Goal: Book appointment/travel/reservation

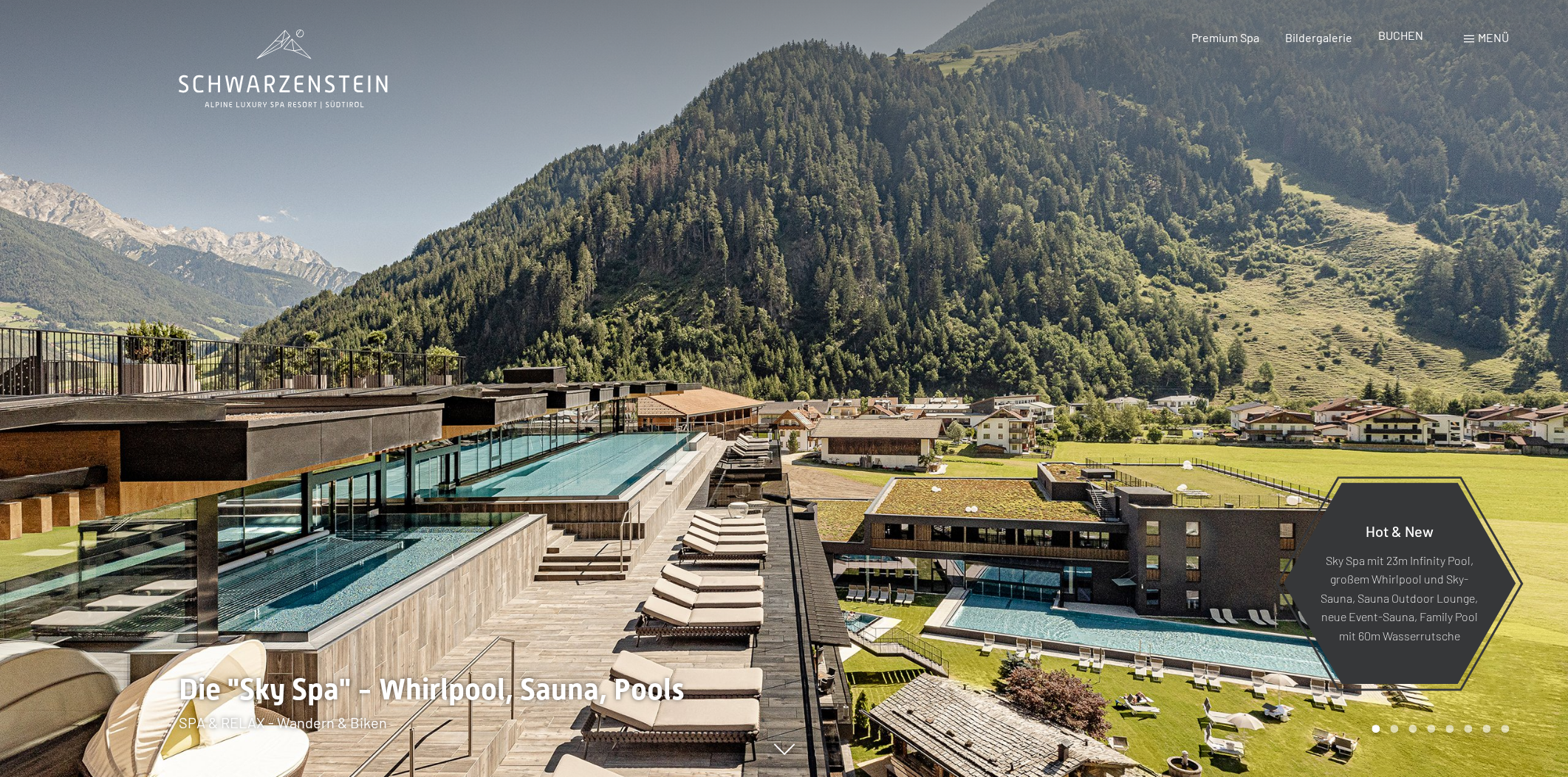
click at [1412, 32] on span "BUCHEN" at bounding box center [1401, 36] width 45 height 14
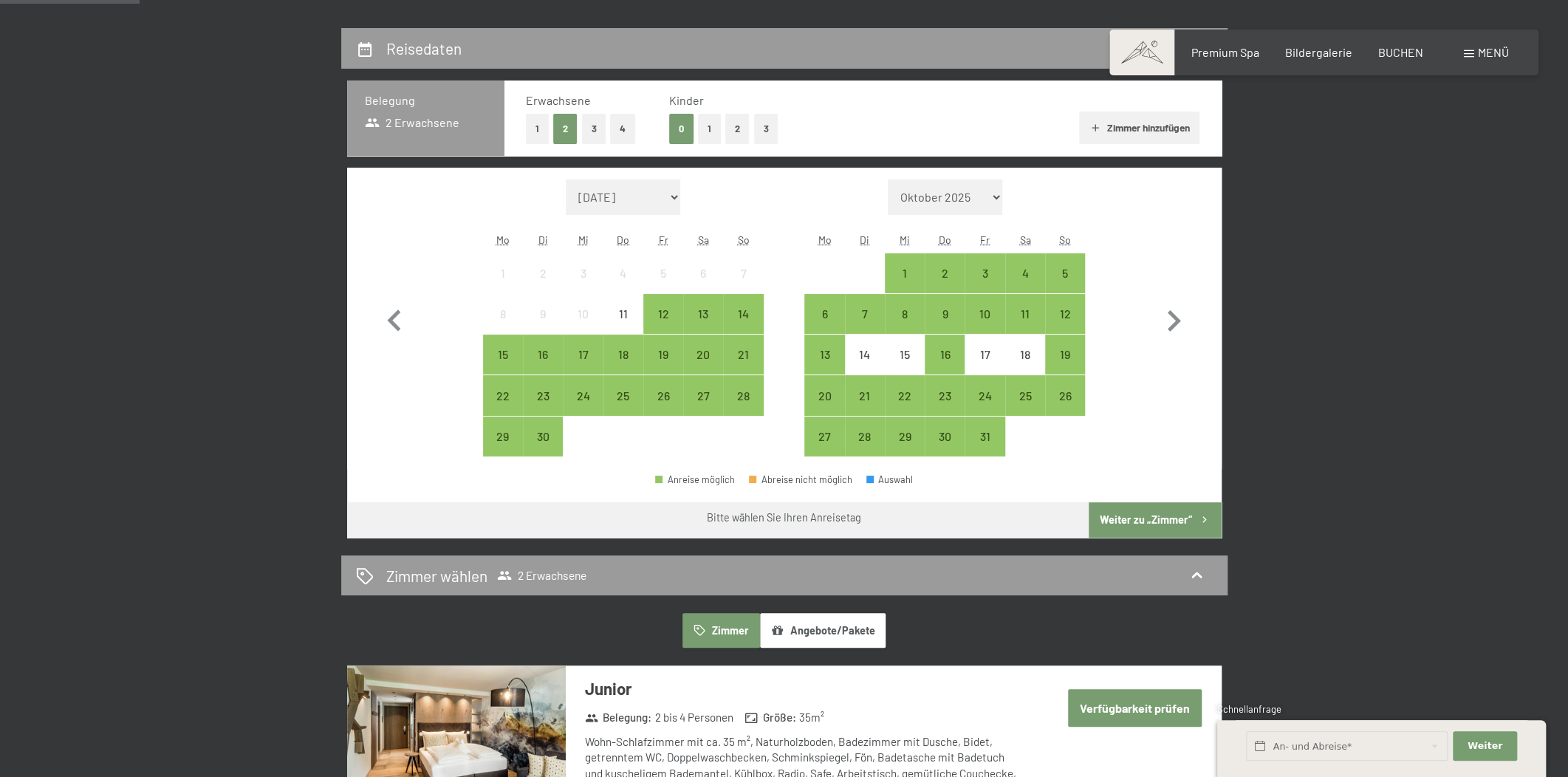
scroll to position [448, 0]
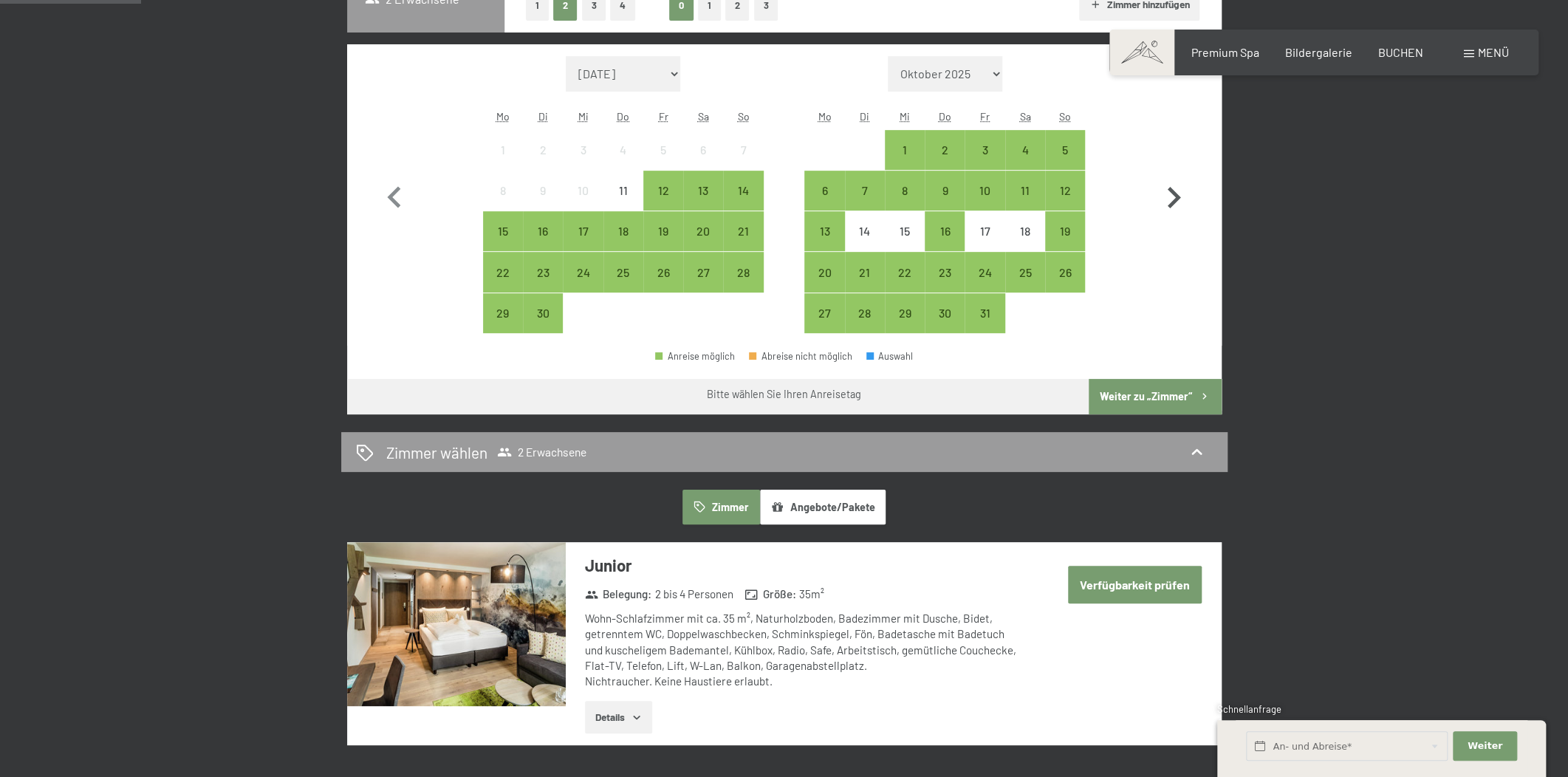
click at [1172, 198] on icon "button" at bounding box center [1173, 197] width 43 height 43
select select "2025-10-01"
select select "2025-11-01"
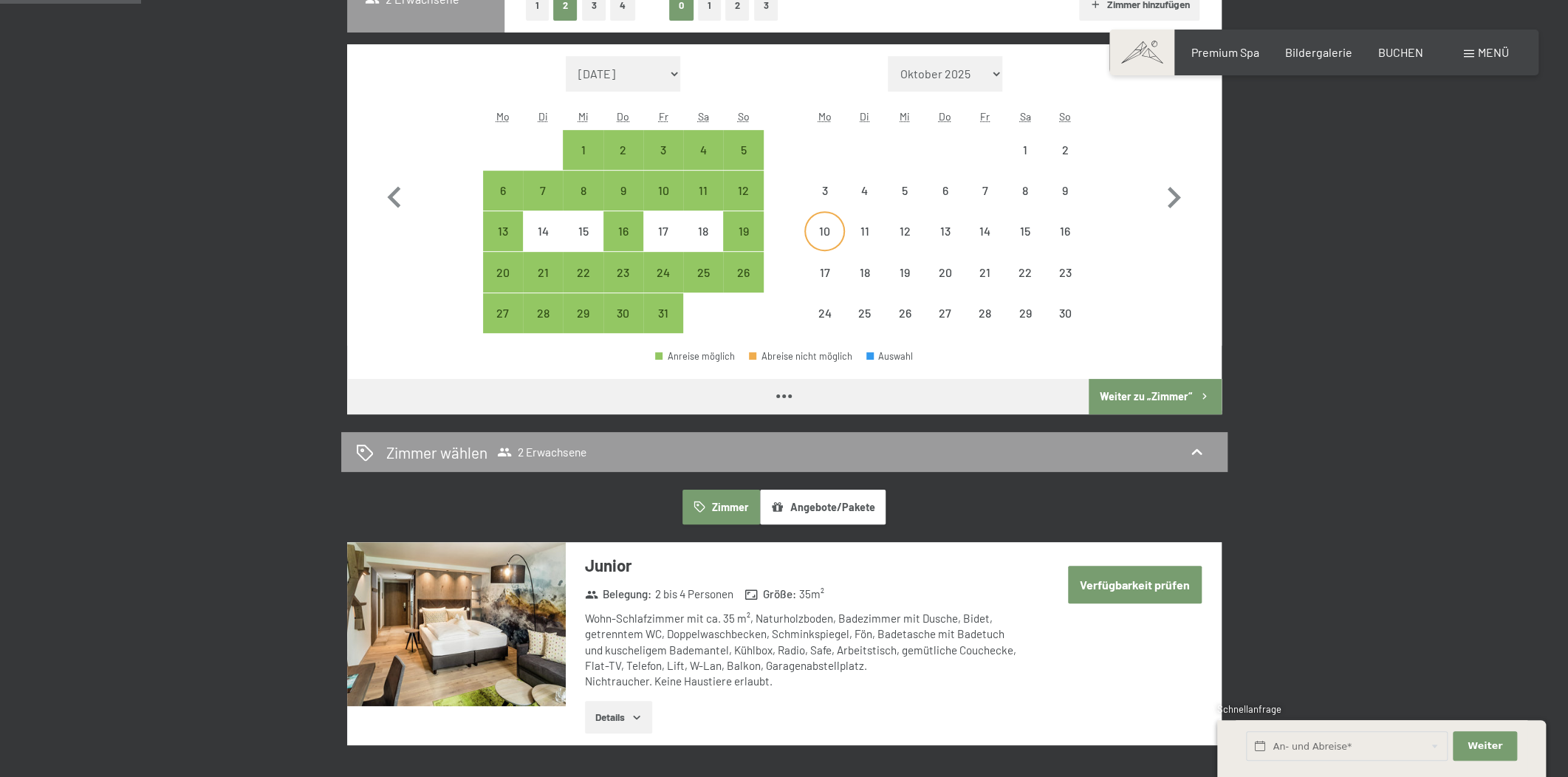
select select "2025-10-01"
select select "2025-11-01"
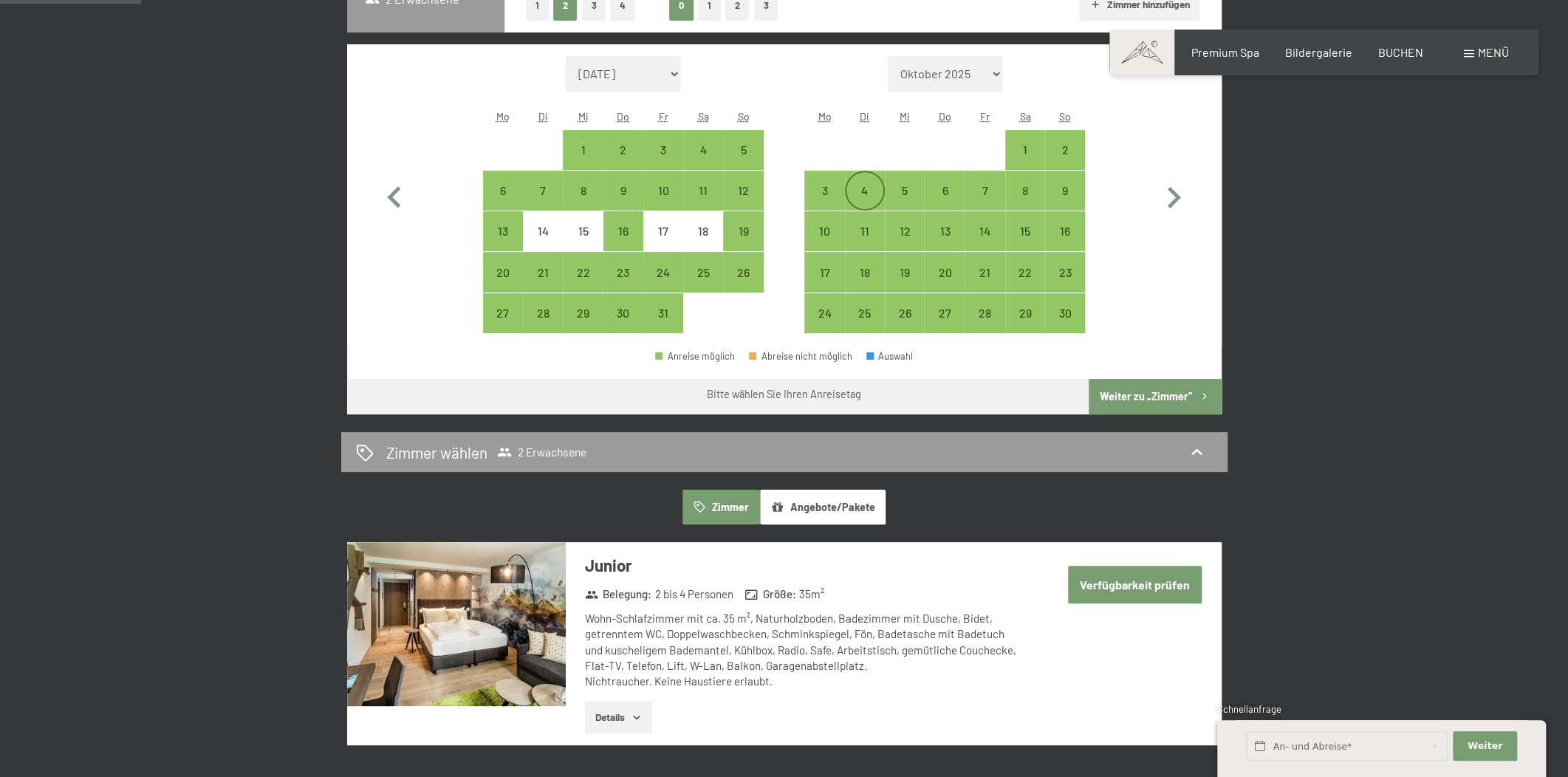
click at [872, 195] on div "4" at bounding box center [864, 203] width 37 height 37
select select "2025-10-01"
select select "2025-11-01"
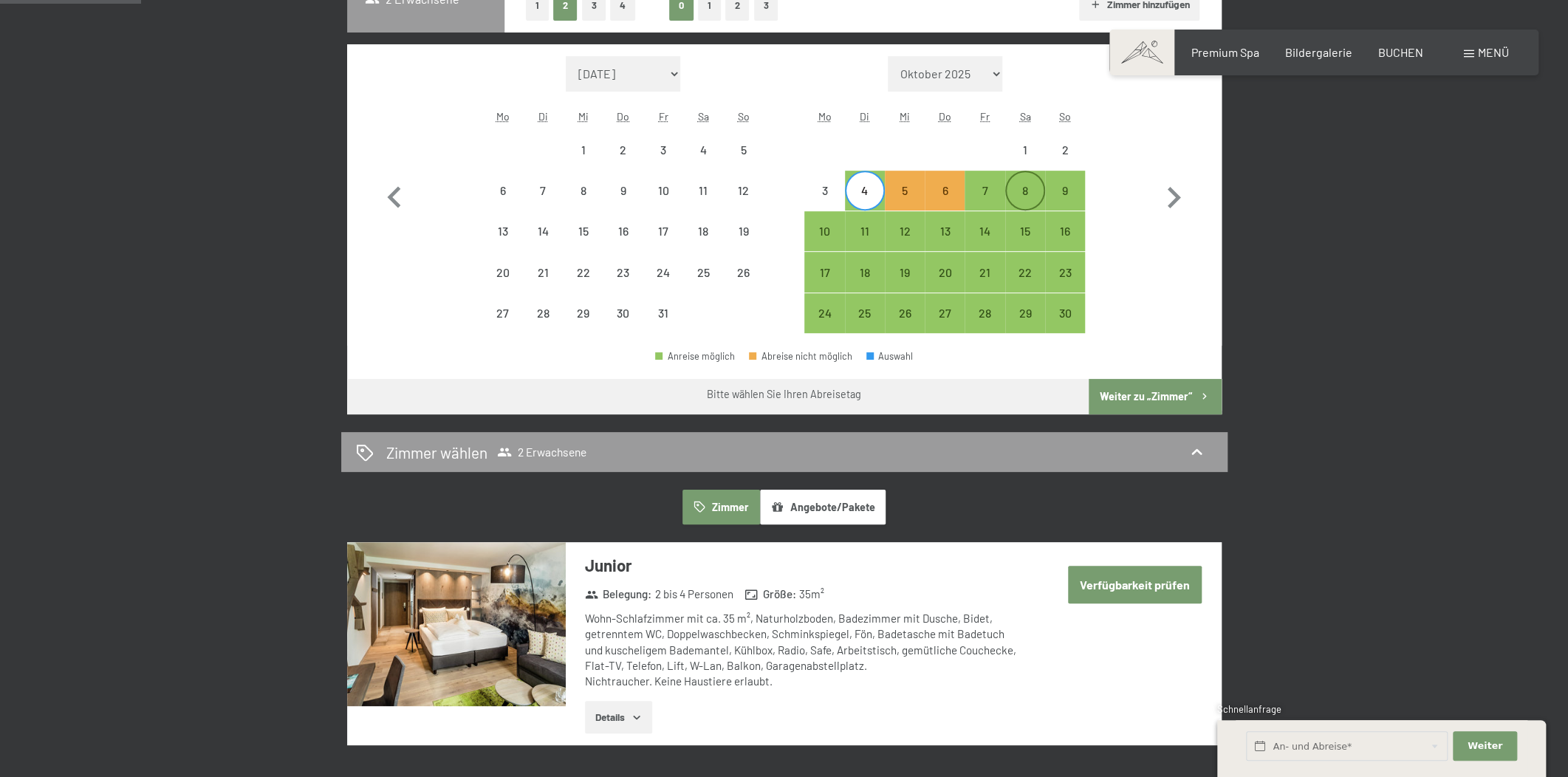
click at [1041, 191] on div "8" at bounding box center [1025, 203] width 37 height 37
select select "2025-10-01"
select select "2025-11-01"
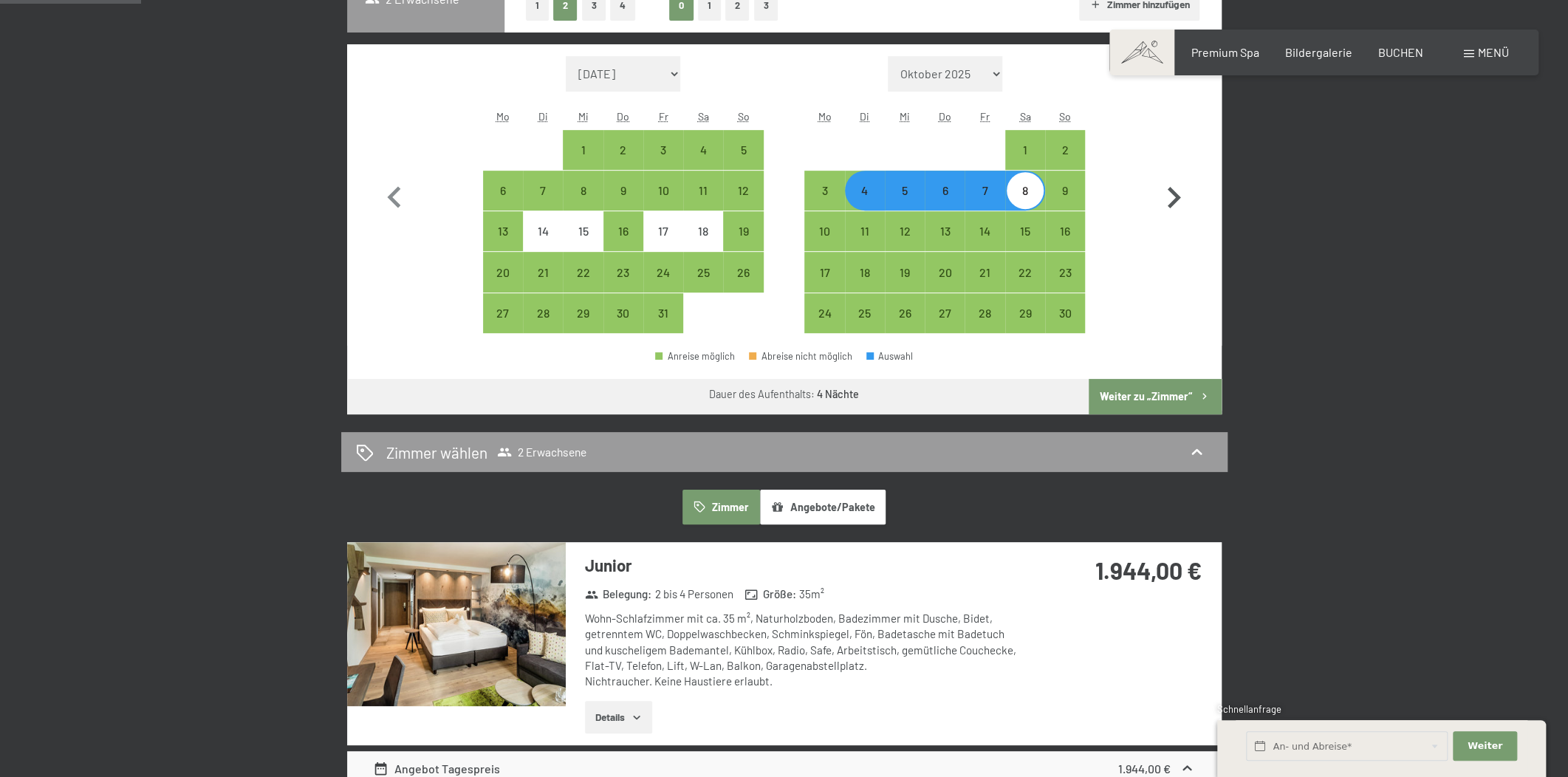
click at [1168, 189] on icon "button" at bounding box center [1174, 197] width 13 height 21
select select "2025-12-01"
select select "2026-01-01"
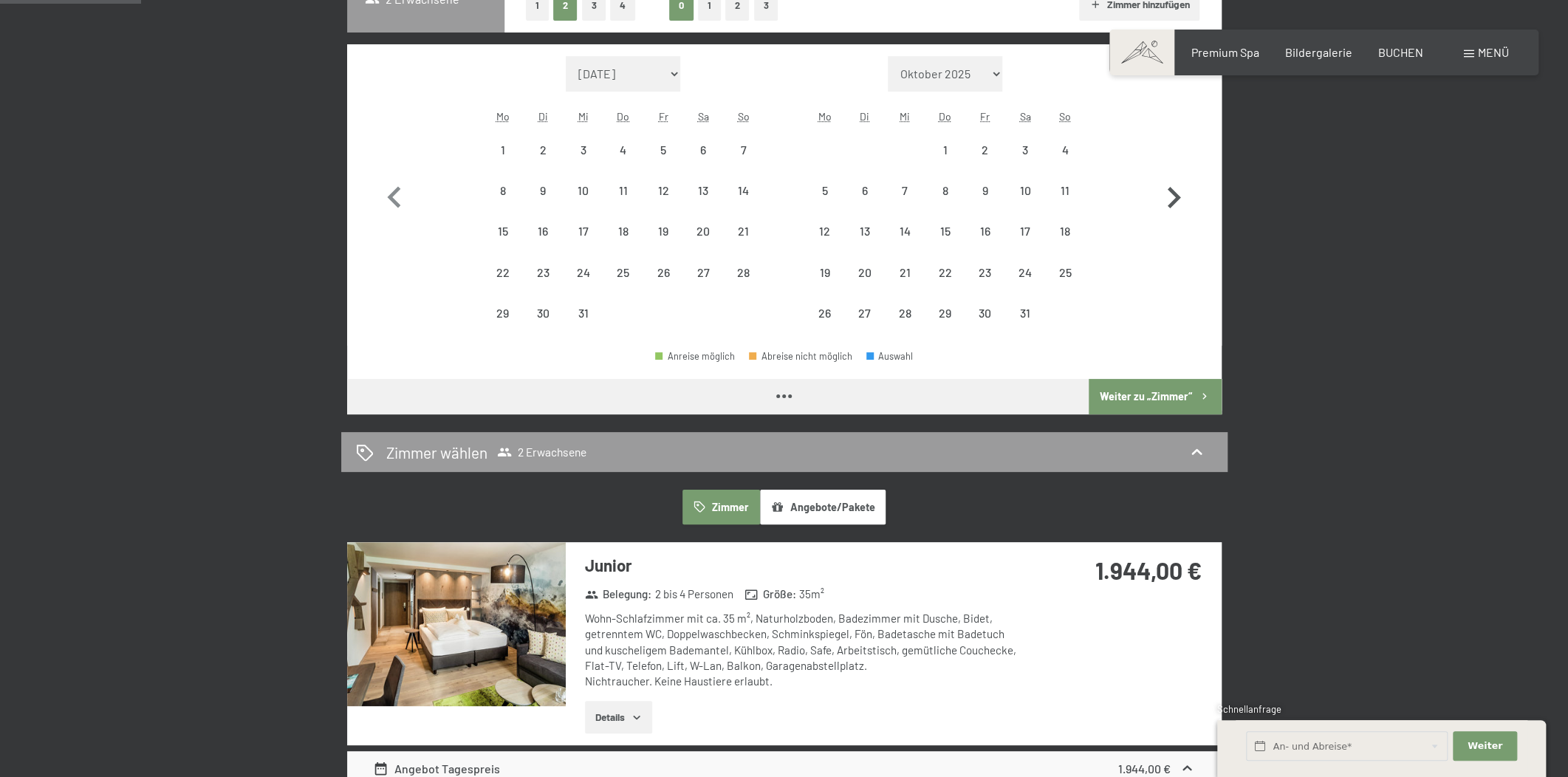
click at [1168, 189] on icon "button" at bounding box center [1174, 197] width 13 height 21
select select "2026-02-01"
select select "2026-03-01"
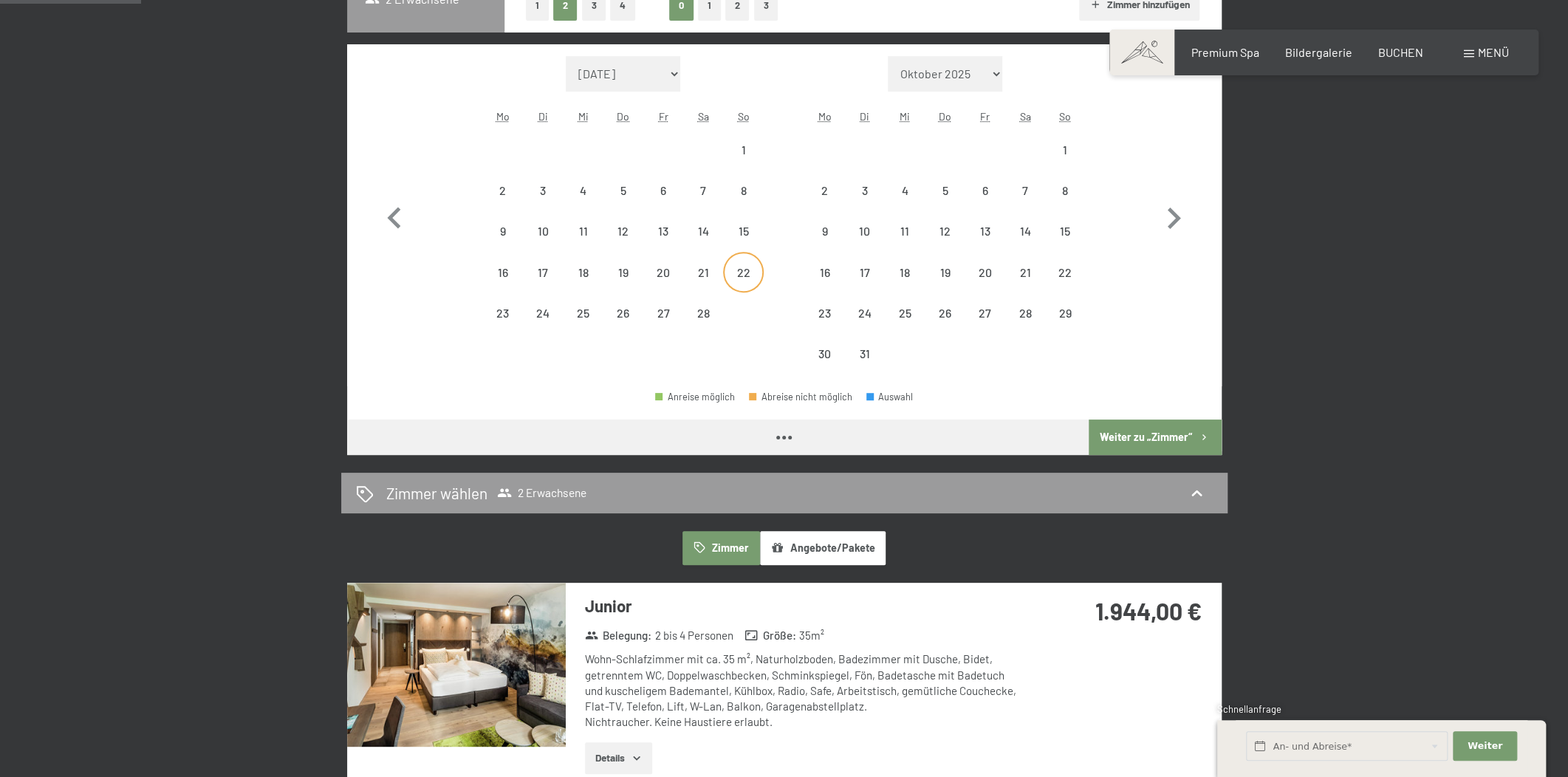
select select "2026-02-01"
select select "2026-03-01"
select select "2026-02-01"
select select "2026-03-01"
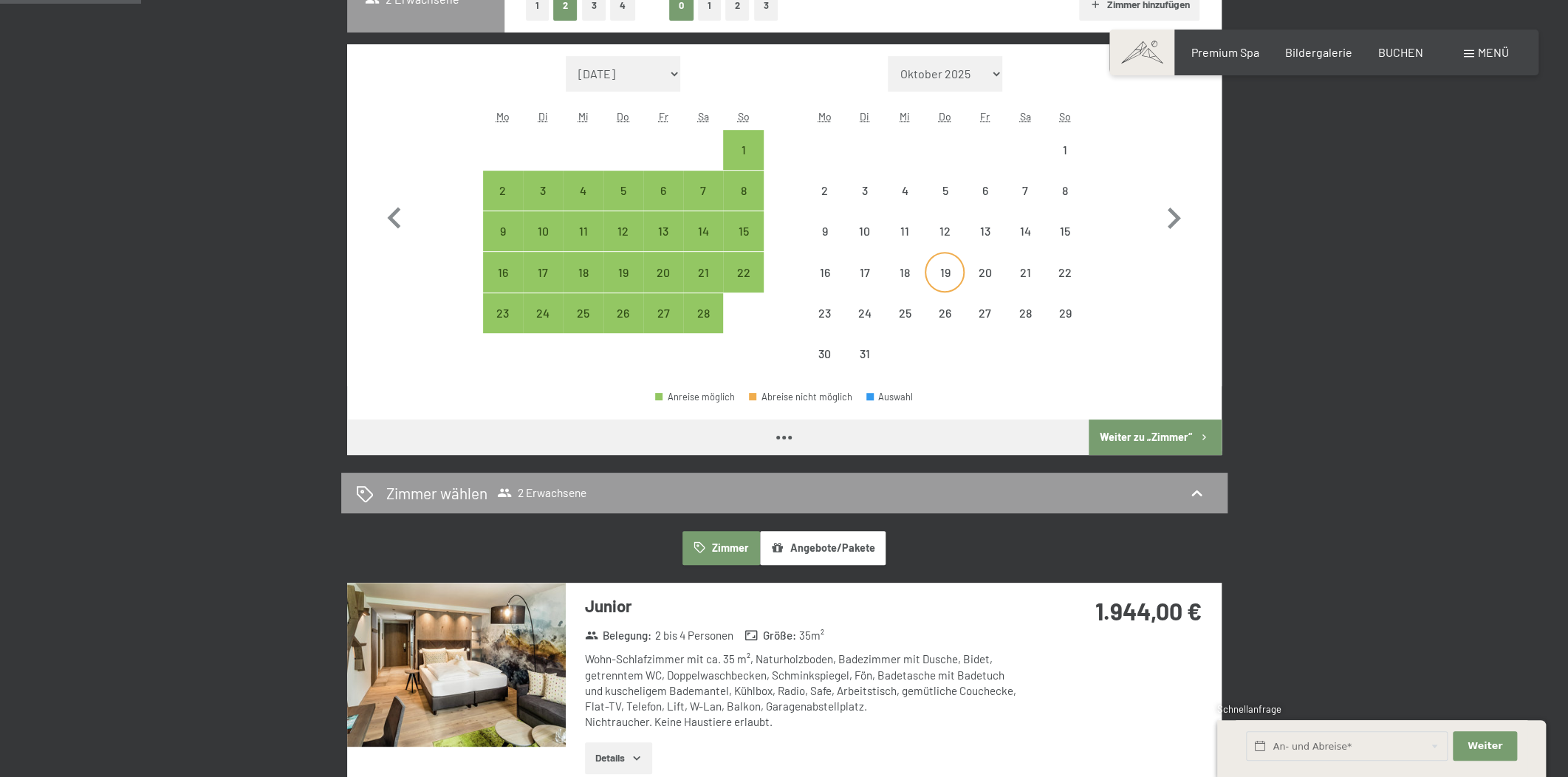
select select "2026-02-01"
select select "2026-03-01"
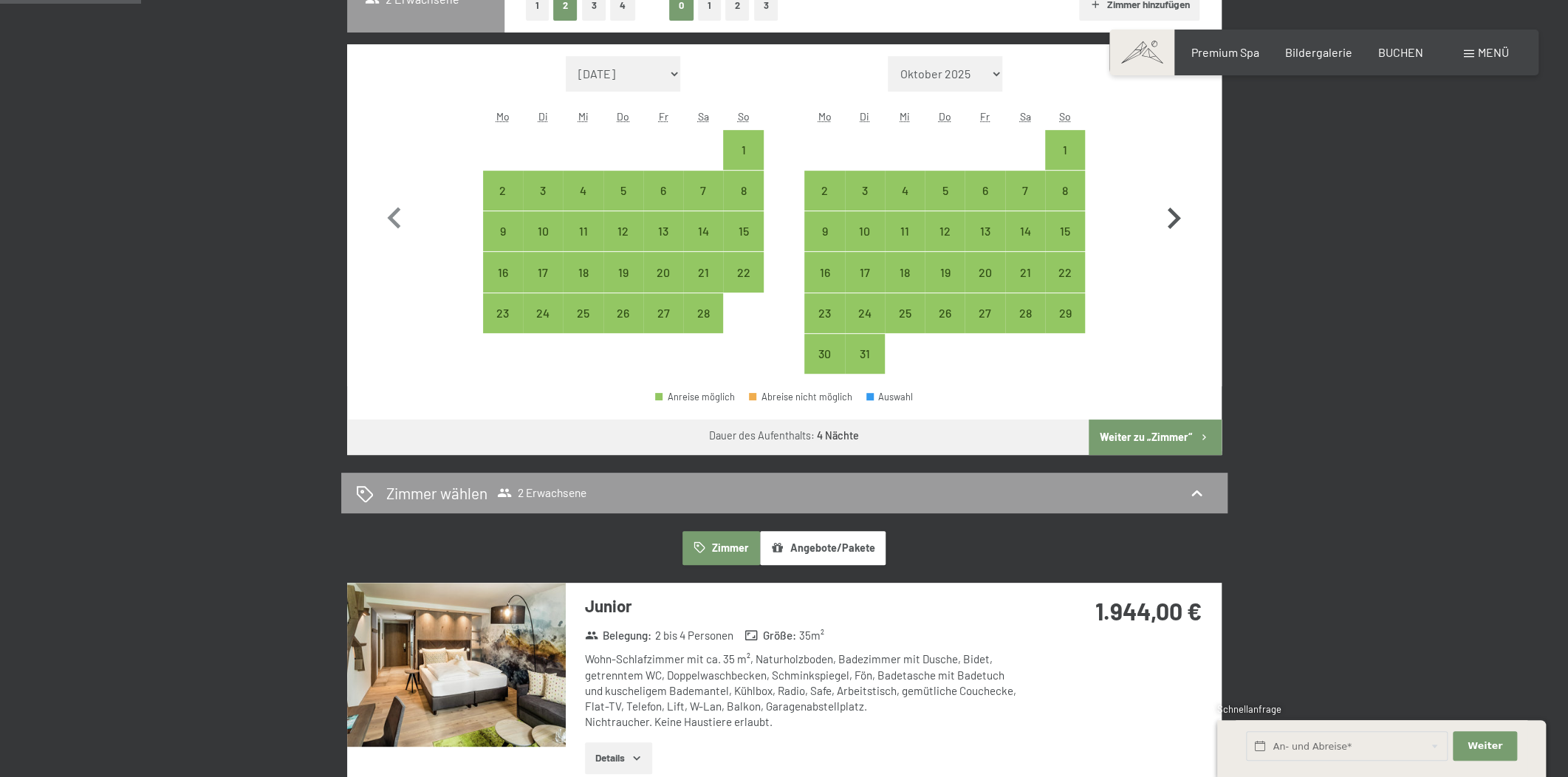
click at [1157, 216] on icon "button" at bounding box center [1173, 219] width 43 height 43
select select "2026-03-01"
select select "2026-04-01"
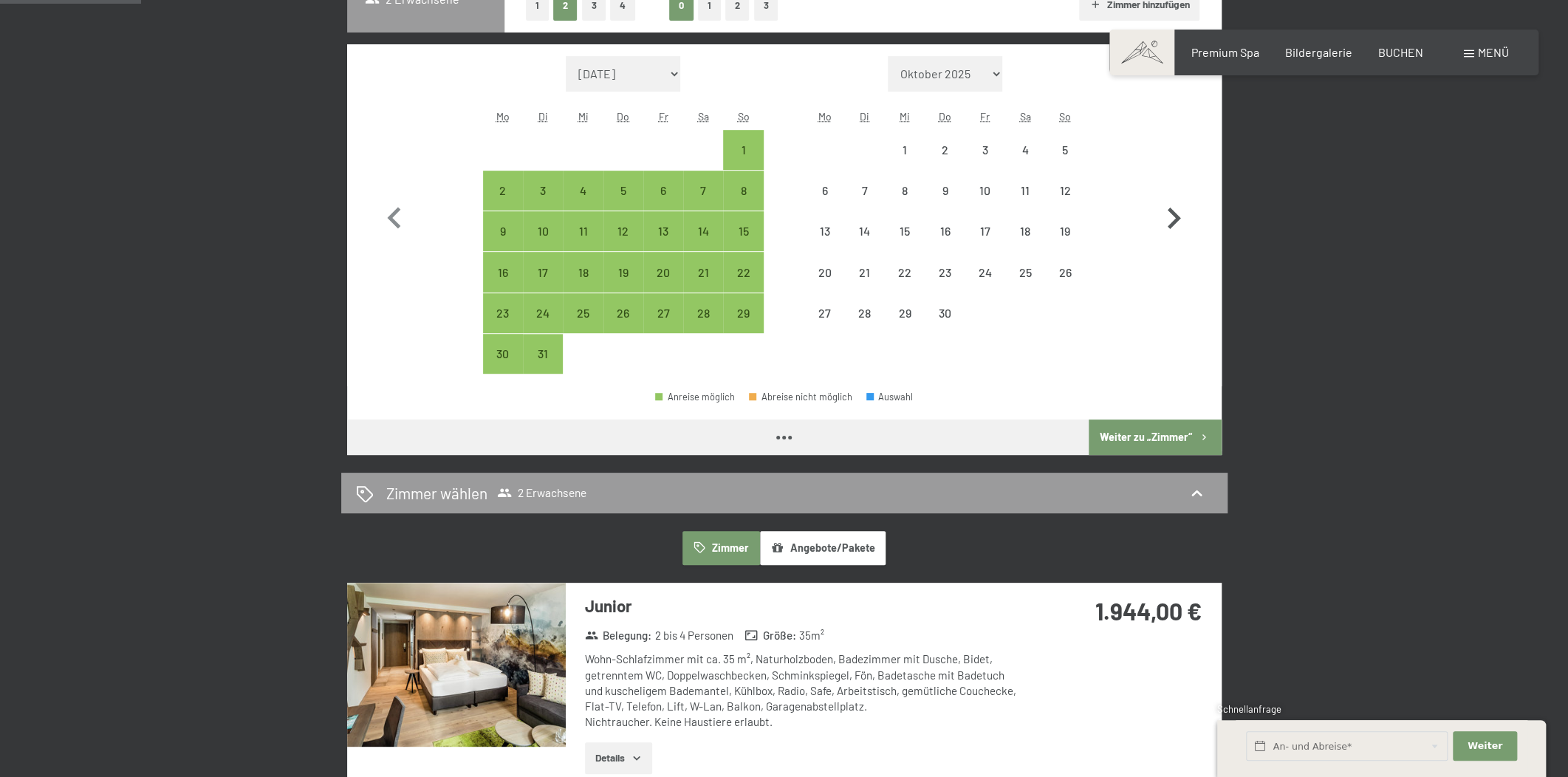
click at [1168, 216] on icon "button" at bounding box center [1173, 219] width 43 height 43
select select "2026-04-01"
select select "2026-05-01"
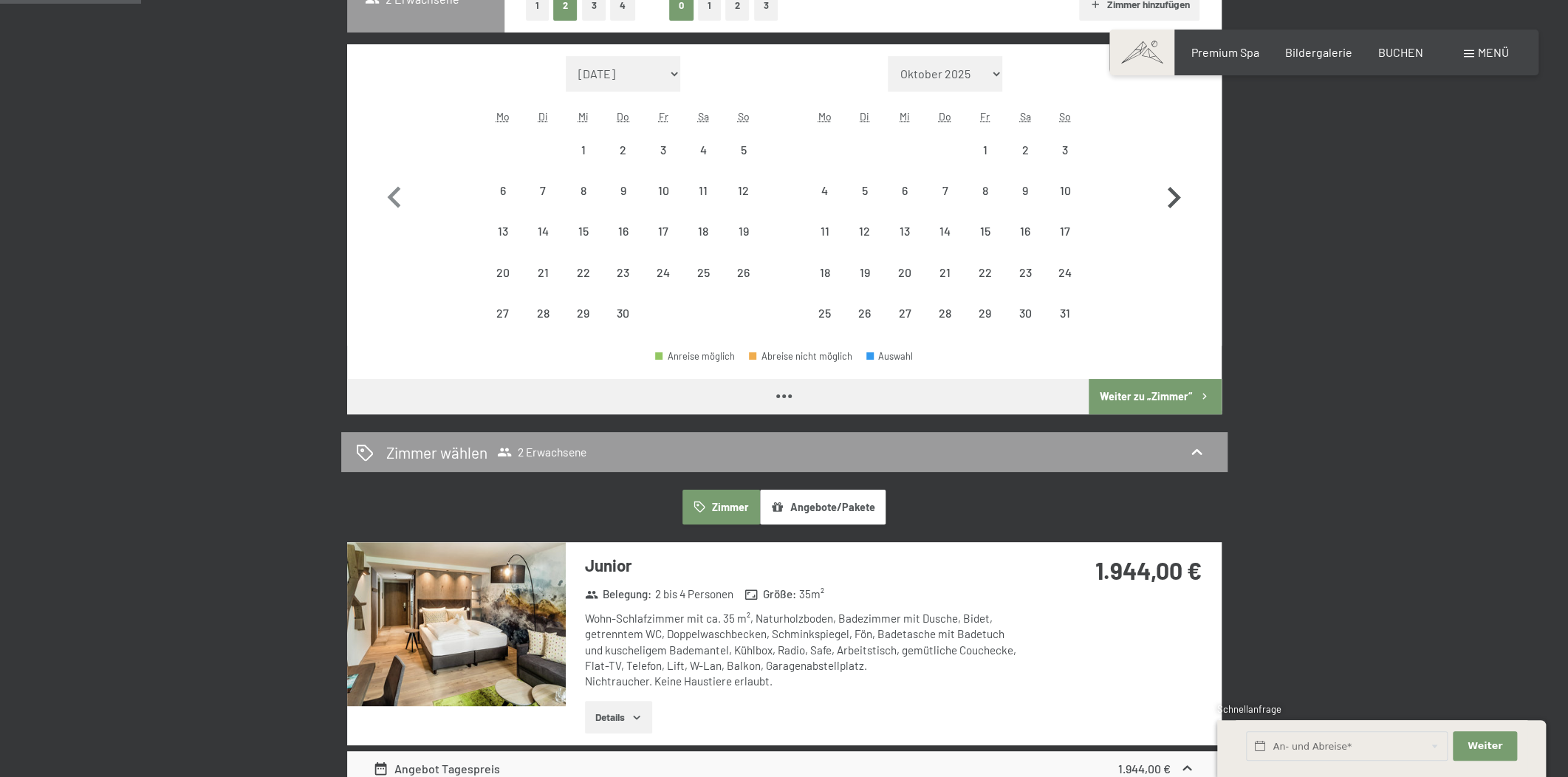
click at [1168, 216] on icon "button" at bounding box center [1173, 197] width 43 height 43
select select "2026-05-01"
select select "2026-06-01"
select select "2026-05-01"
select select "2026-06-01"
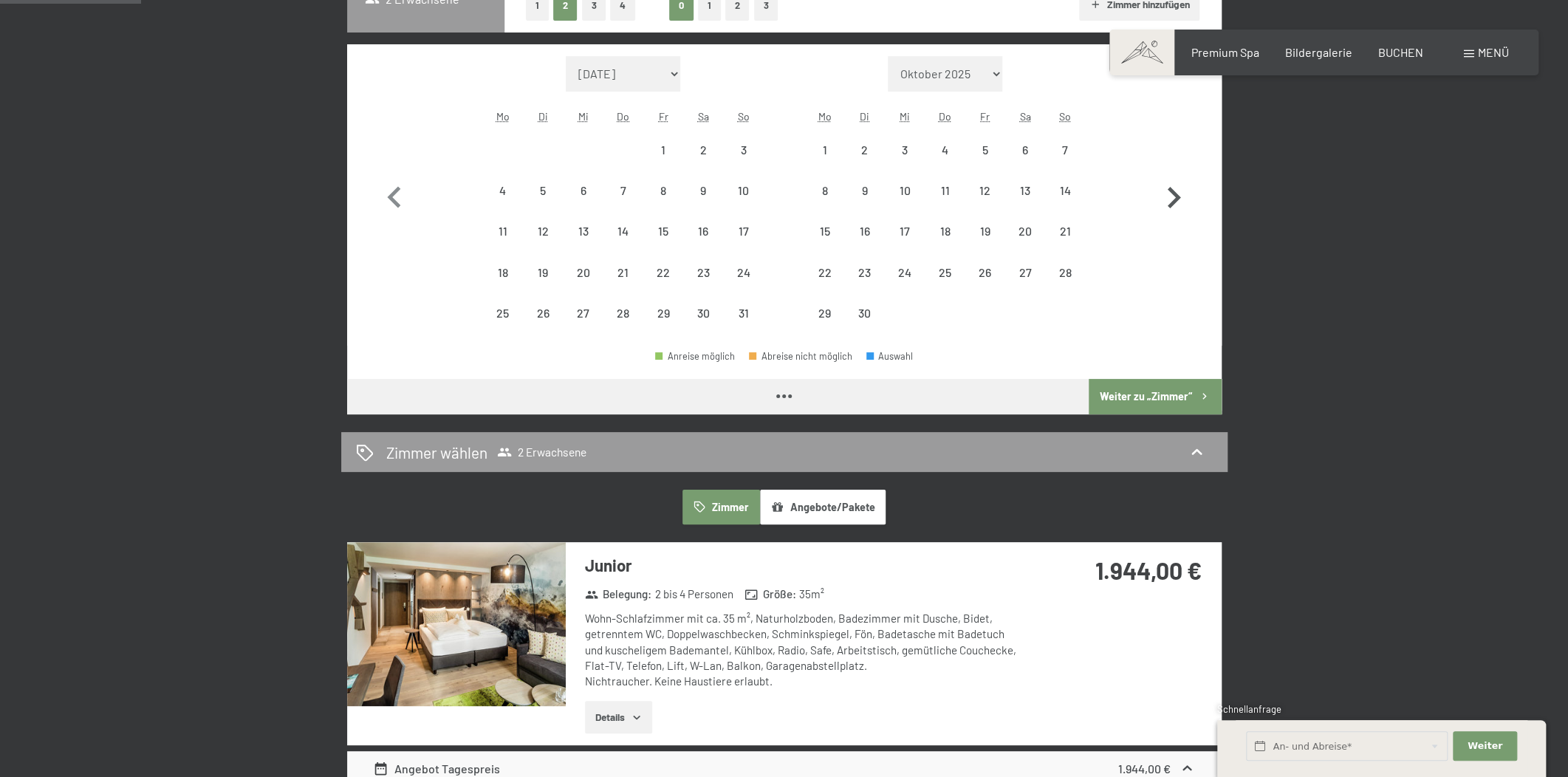
select select "2026-05-01"
select select "2026-06-01"
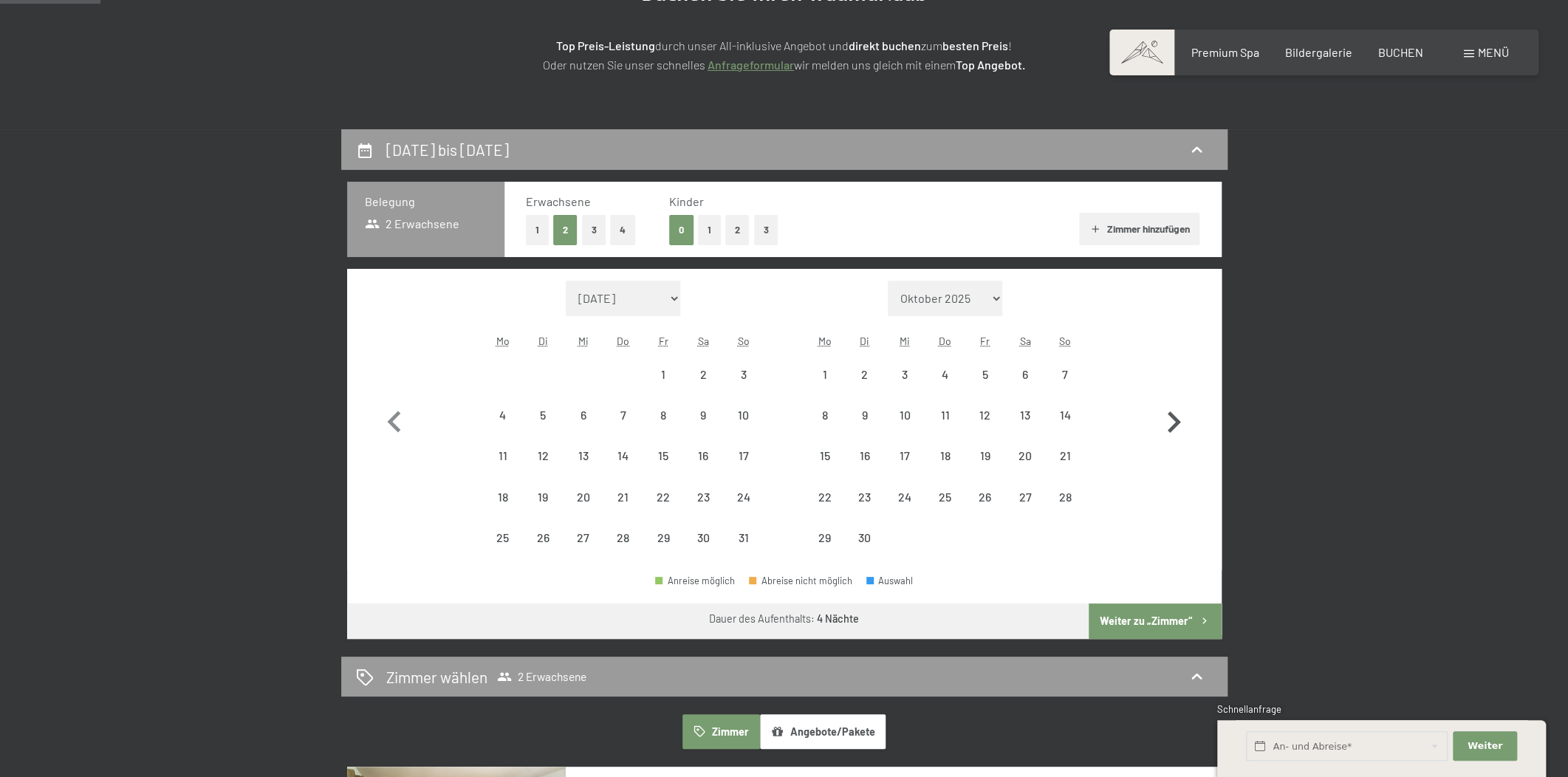
click at [1171, 417] on icon "button" at bounding box center [1173, 422] width 43 height 43
select select "2026-06-01"
select select "2026-07-01"
select select "2026-06-01"
select select "2026-07-01"
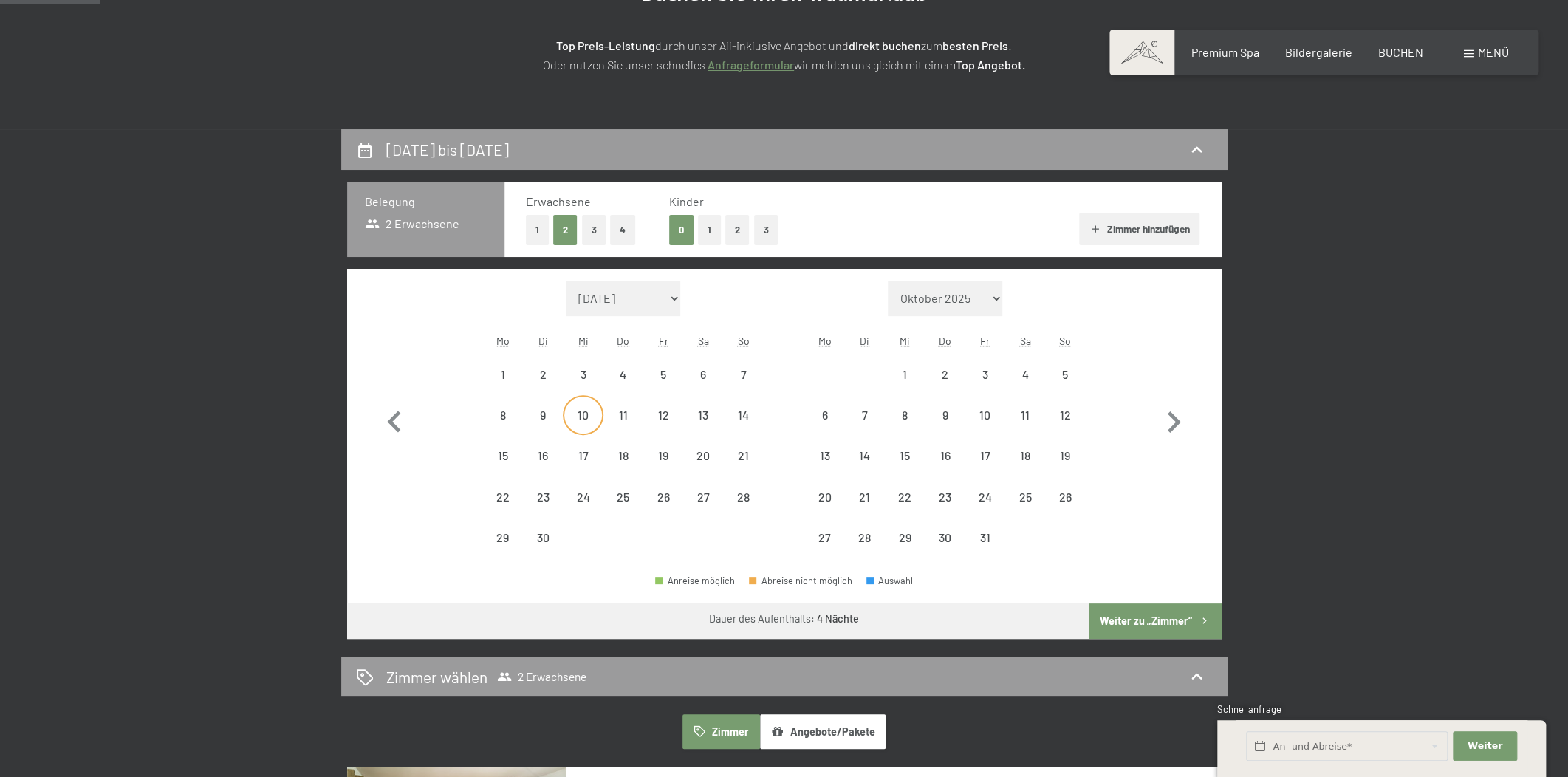
click at [587, 411] on div "10" at bounding box center [582, 427] width 37 height 37
select select "2026-06-01"
select select "2026-07-01"
click at [713, 409] on div "13" at bounding box center [703, 427] width 37 height 37
select select "2026-06-01"
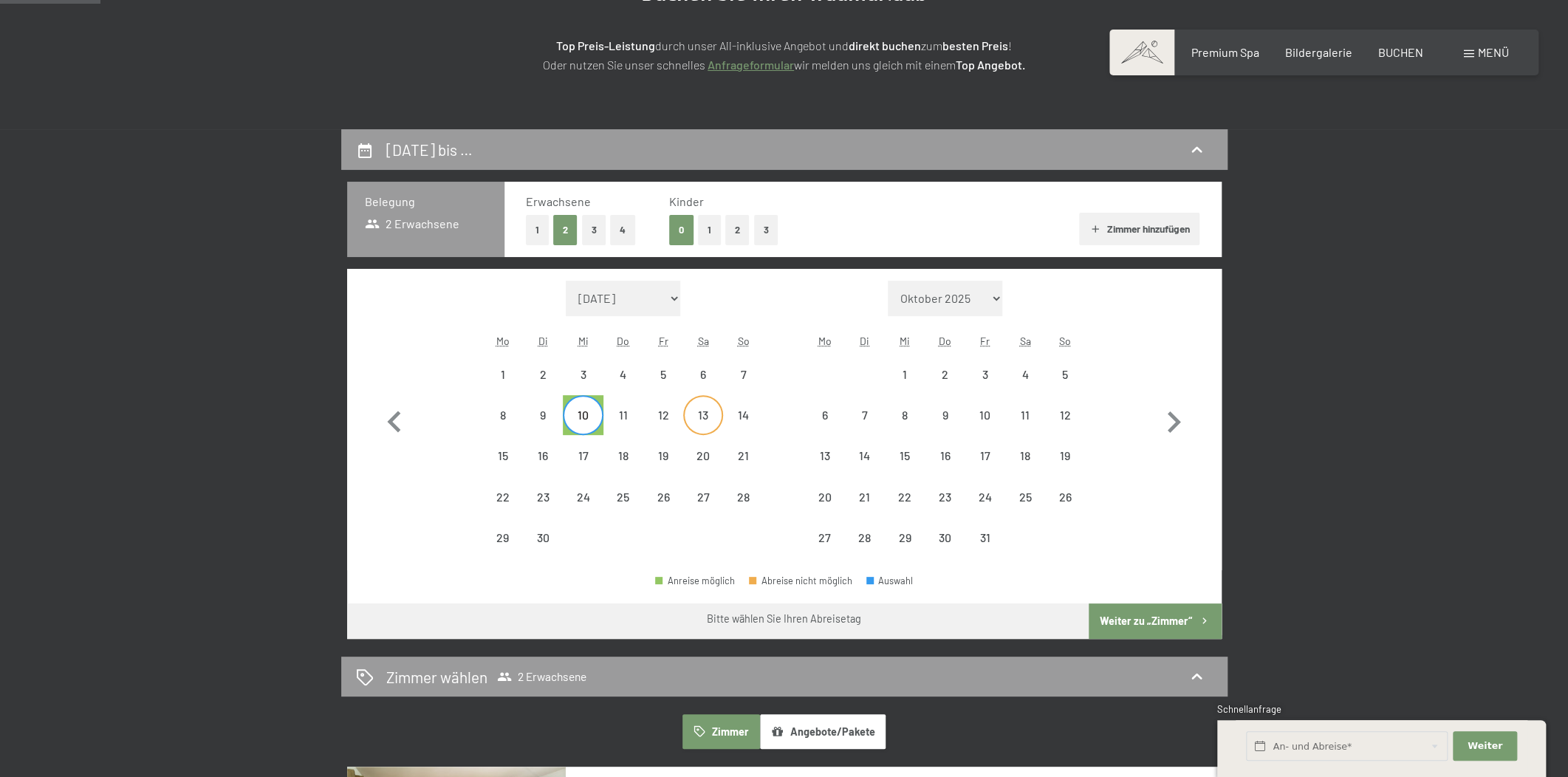
select select "2026-07-01"
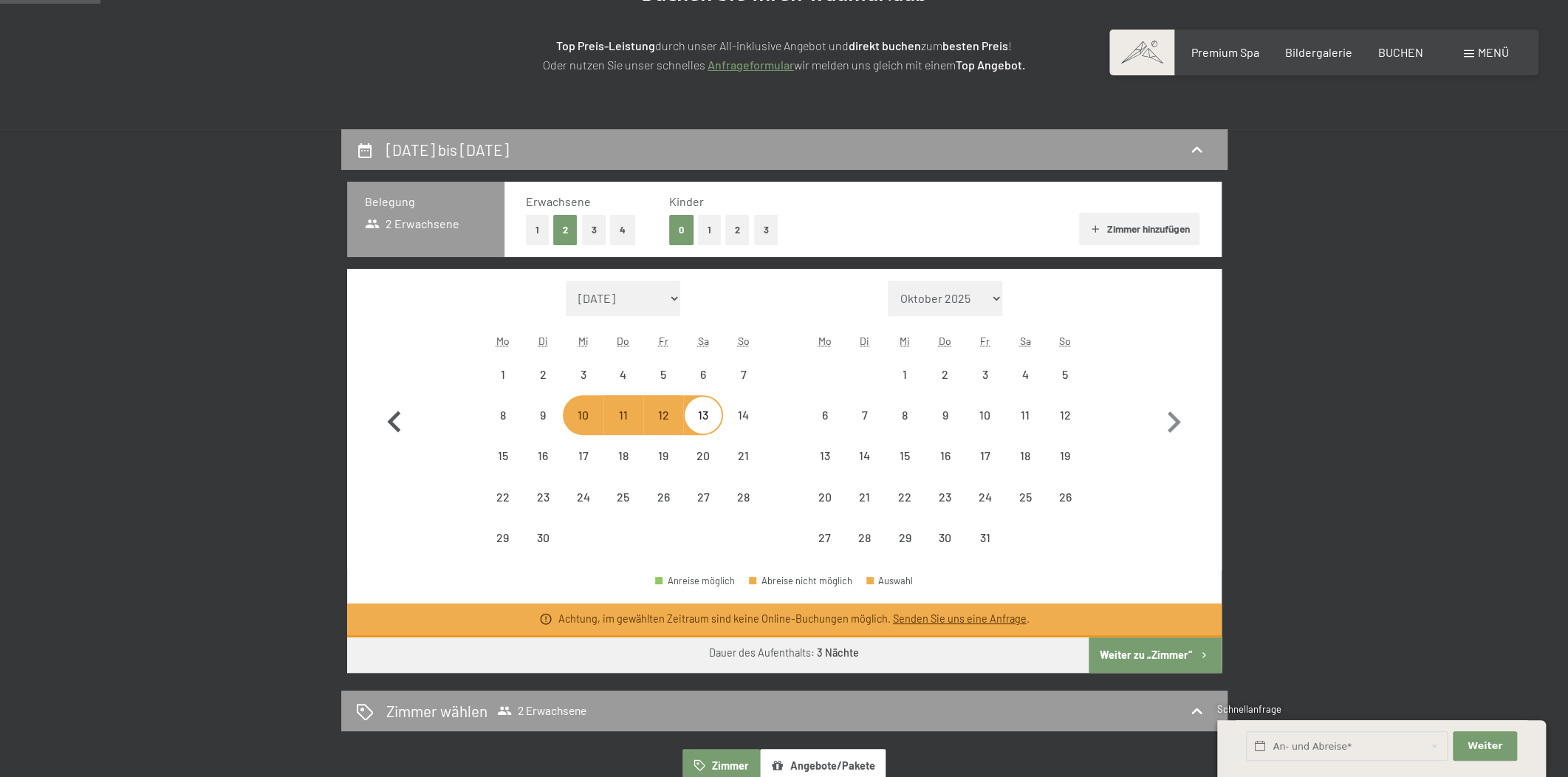
click at [389, 426] on icon "button" at bounding box center [394, 422] width 43 height 43
select select "2026-05-01"
select select "2026-06-01"
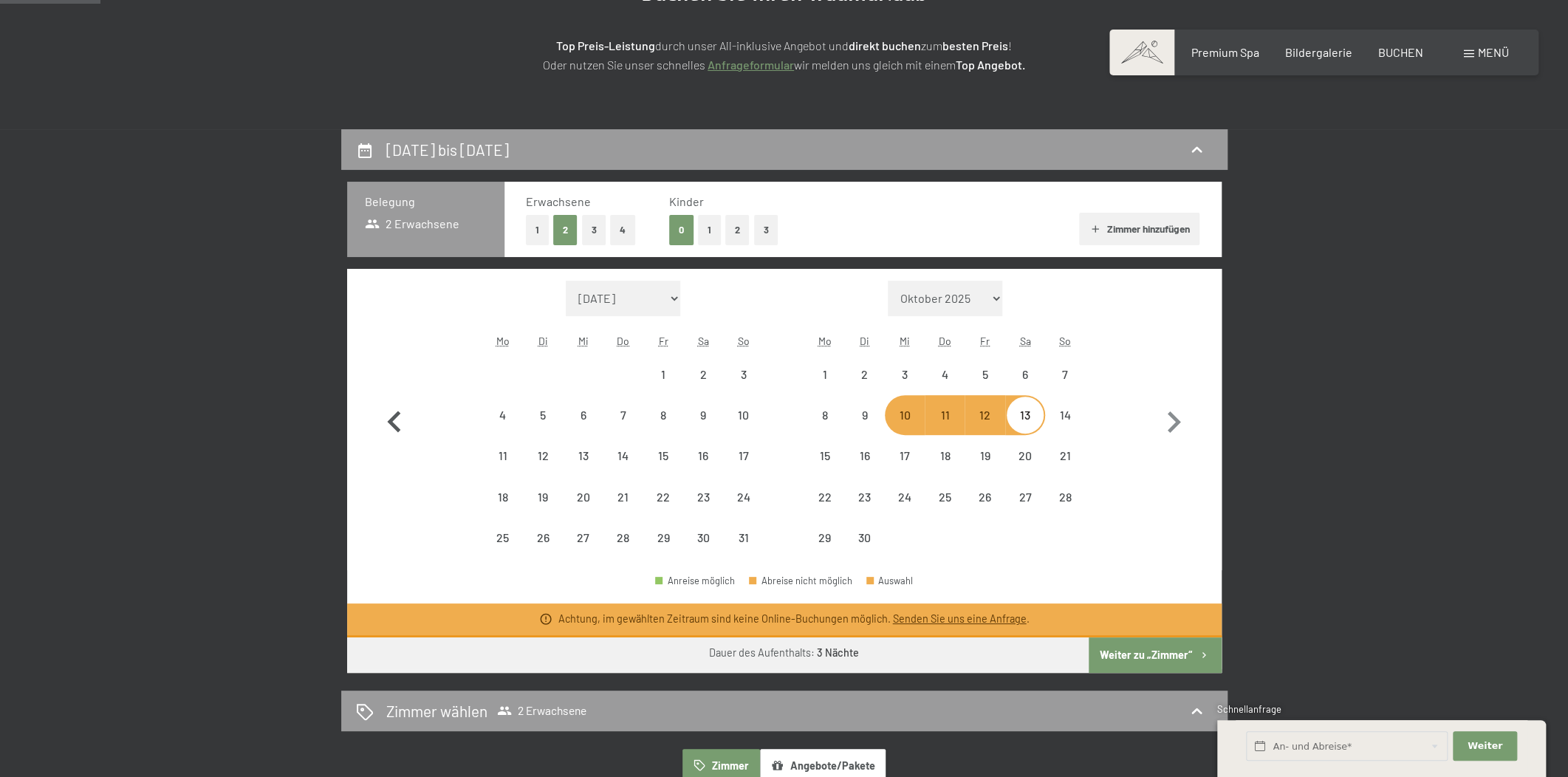
click at [389, 426] on icon "button" at bounding box center [394, 422] width 43 height 43
select select "2026-04-01"
select select "2026-05-01"
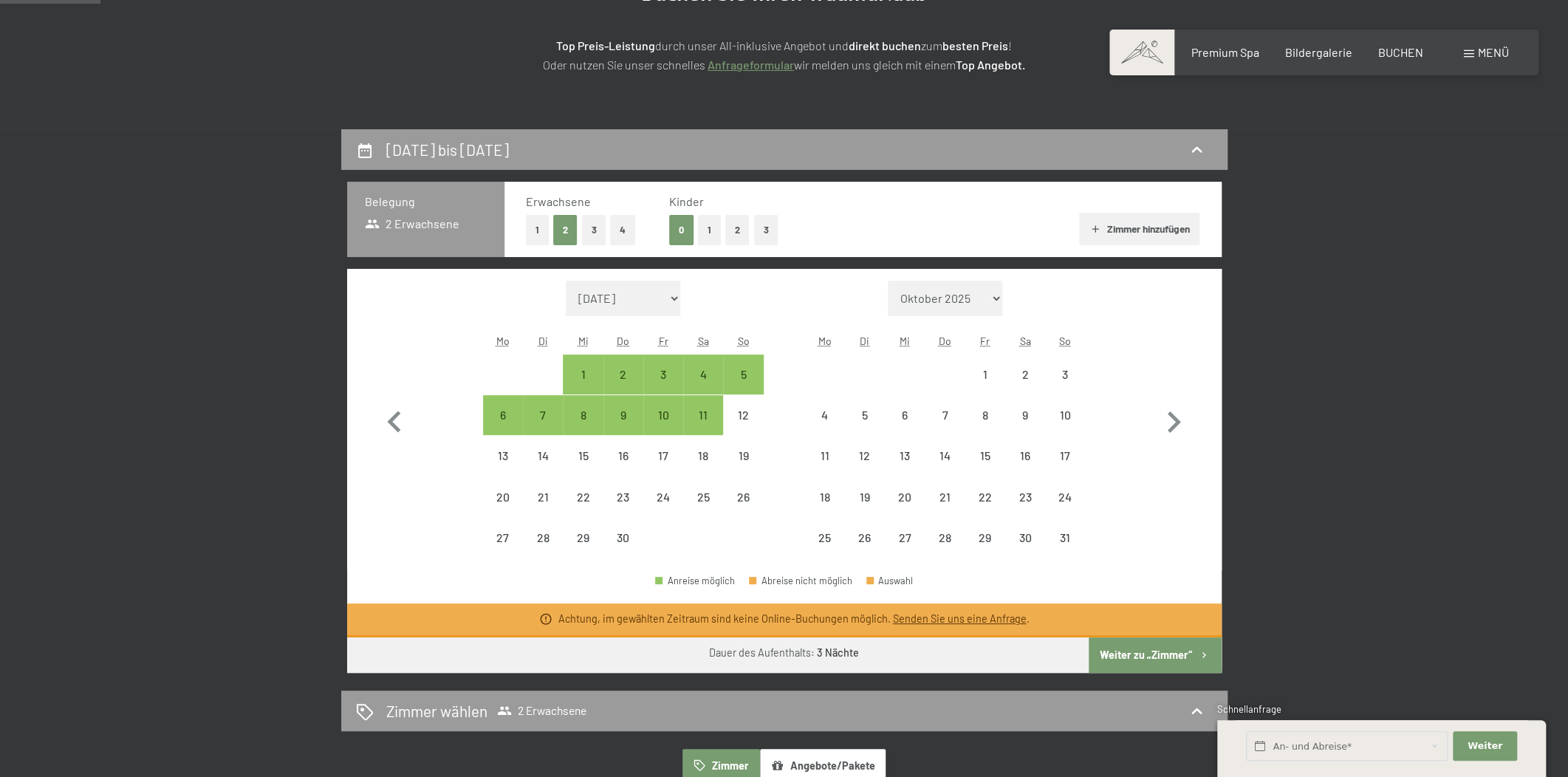
click at [933, 520] on div "28" at bounding box center [945, 537] width 39 height 39
select select "2026-04-01"
select select "2026-05-01"
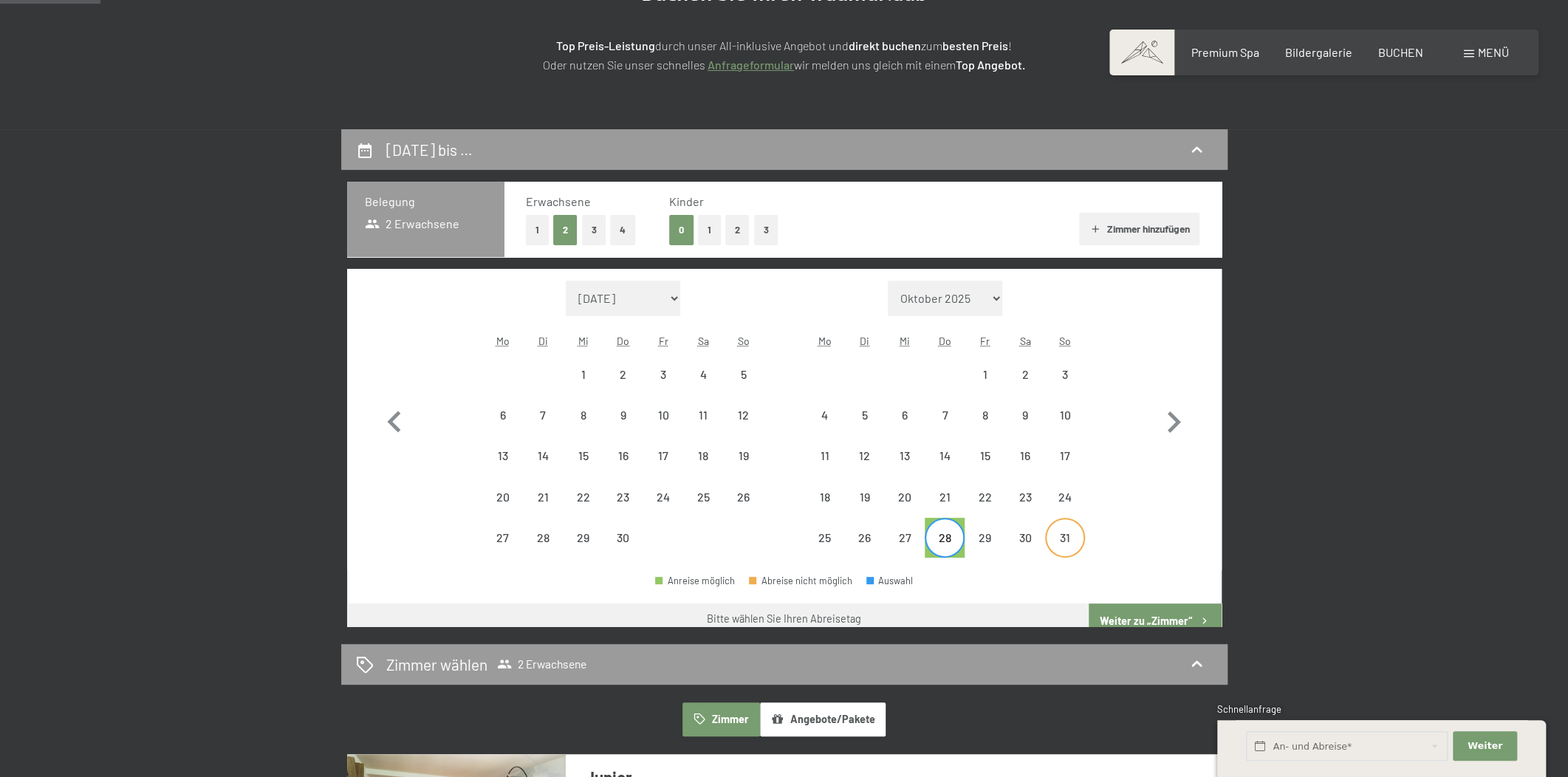
click at [1058, 540] on div "31" at bounding box center [1065, 550] width 37 height 37
select select "2026-04-01"
select select "2026-05-01"
